Goal: Information Seeking & Learning: Find specific fact

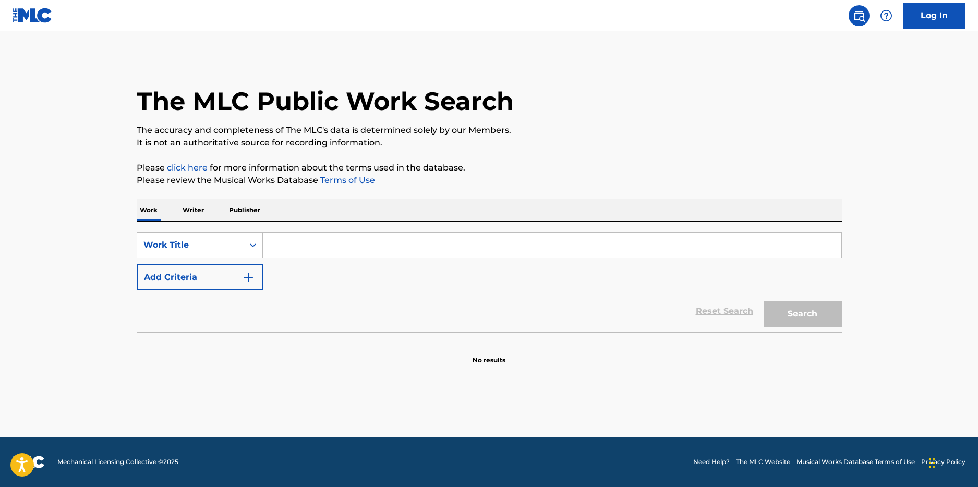
click at [336, 244] on input "Search Form" at bounding box center [552, 245] width 578 height 25
type input "gimme dat"
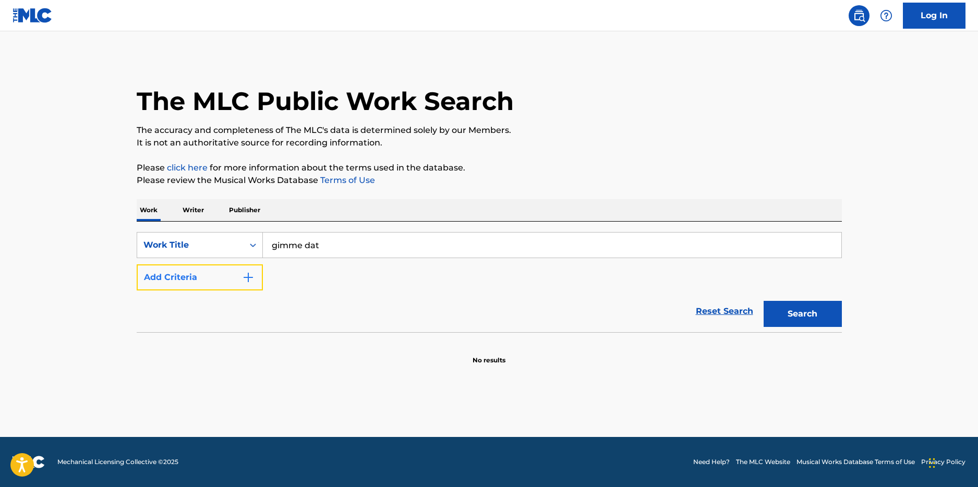
click at [218, 281] on button "Add Criteria" at bounding box center [200, 277] width 126 height 26
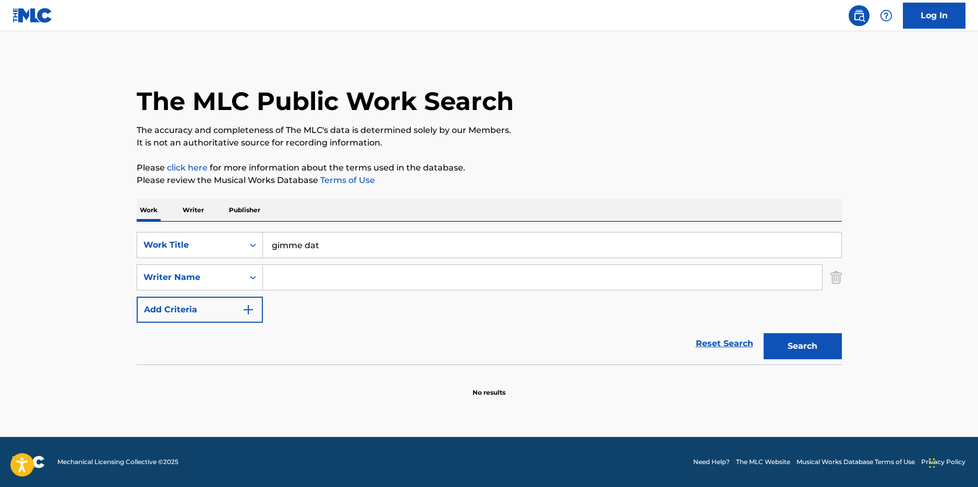
click at [299, 281] on input "Search Form" at bounding box center [542, 277] width 559 height 25
type input "brown"
click at [763, 333] on button "Search" at bounding box center [802, 346] width 78 height 26
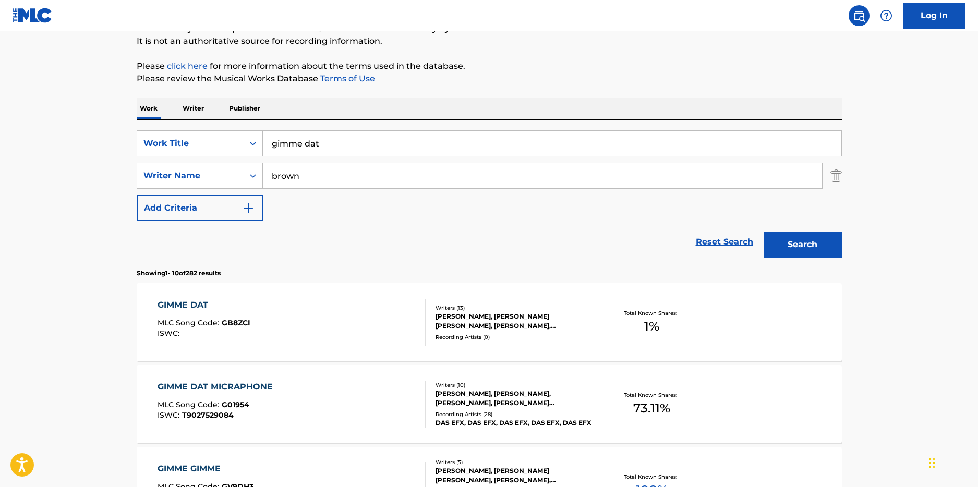
scroll to position [100, 0]
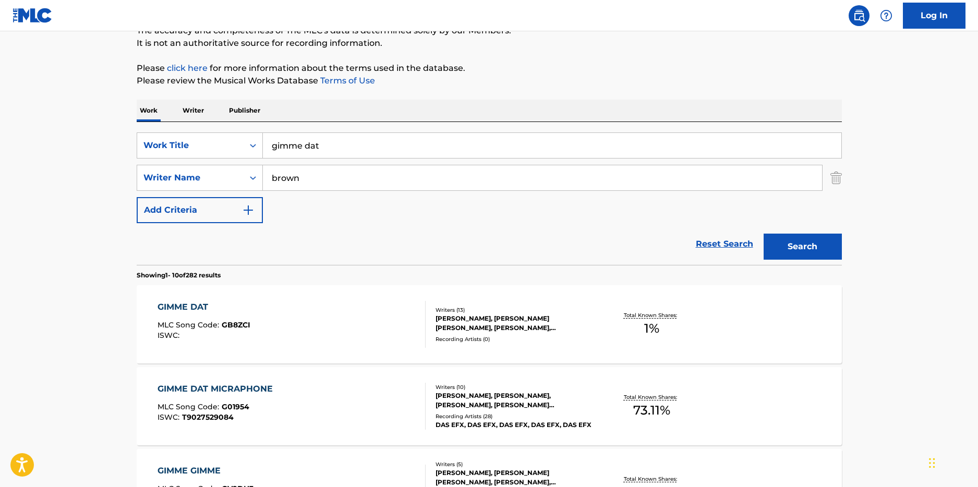
click at [340, 318] on div "GIMME DAT MLC Song Code : GB8ZCI ISWC :" at bounding box center [291, 324] width 268 height 47
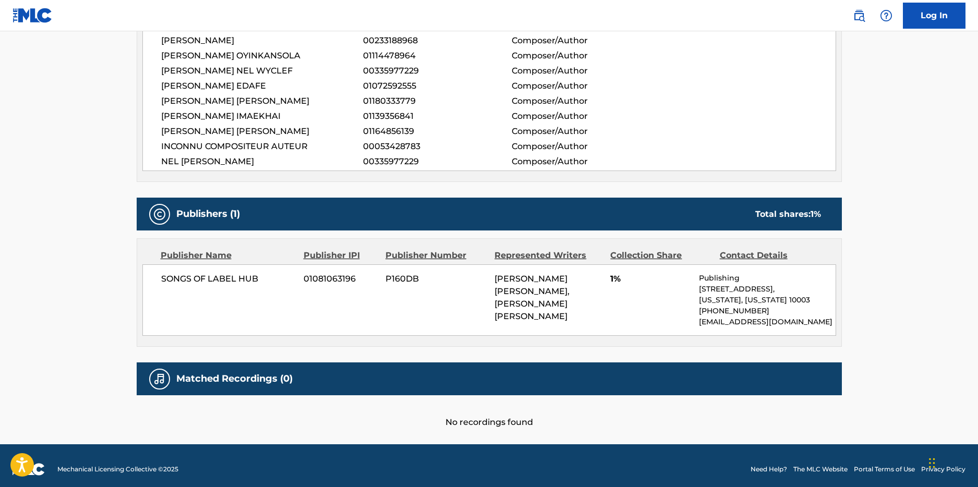
scroll to position [470, 0]
